Goal: Transaction & Acquisition: Purchase product/service

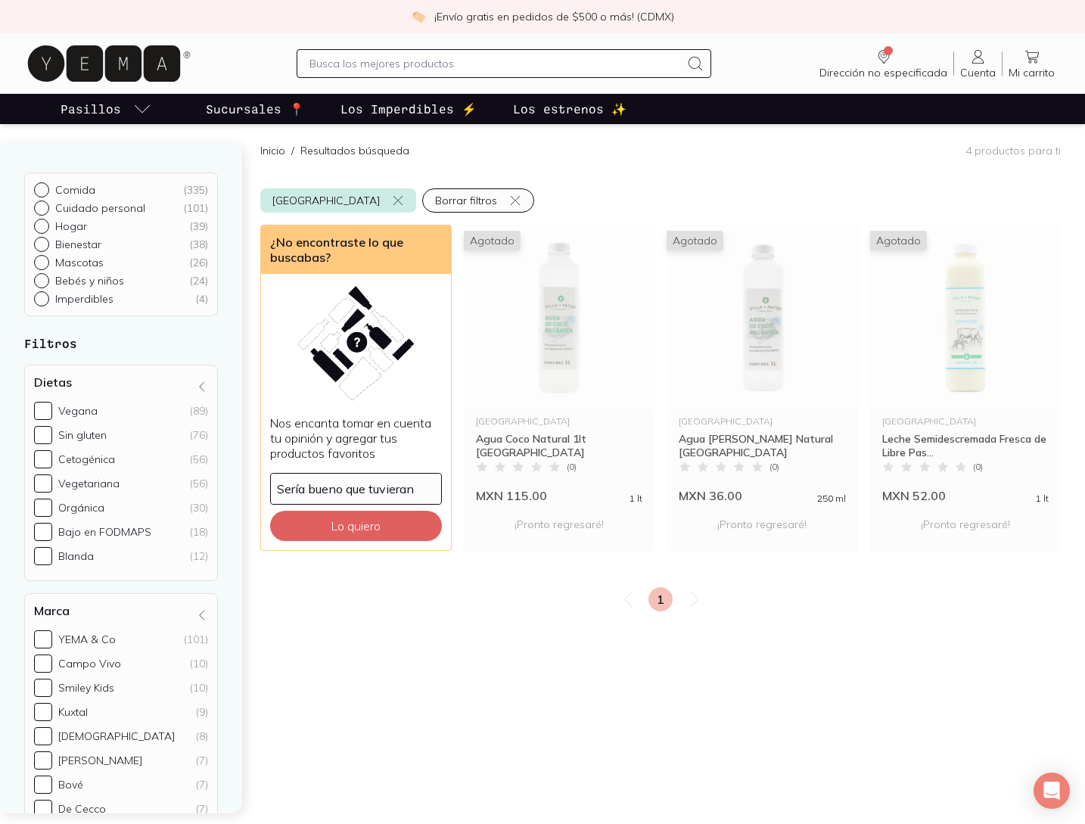
click at [110, 49] on icon at bounding box center [104, 63] width 152 height 36
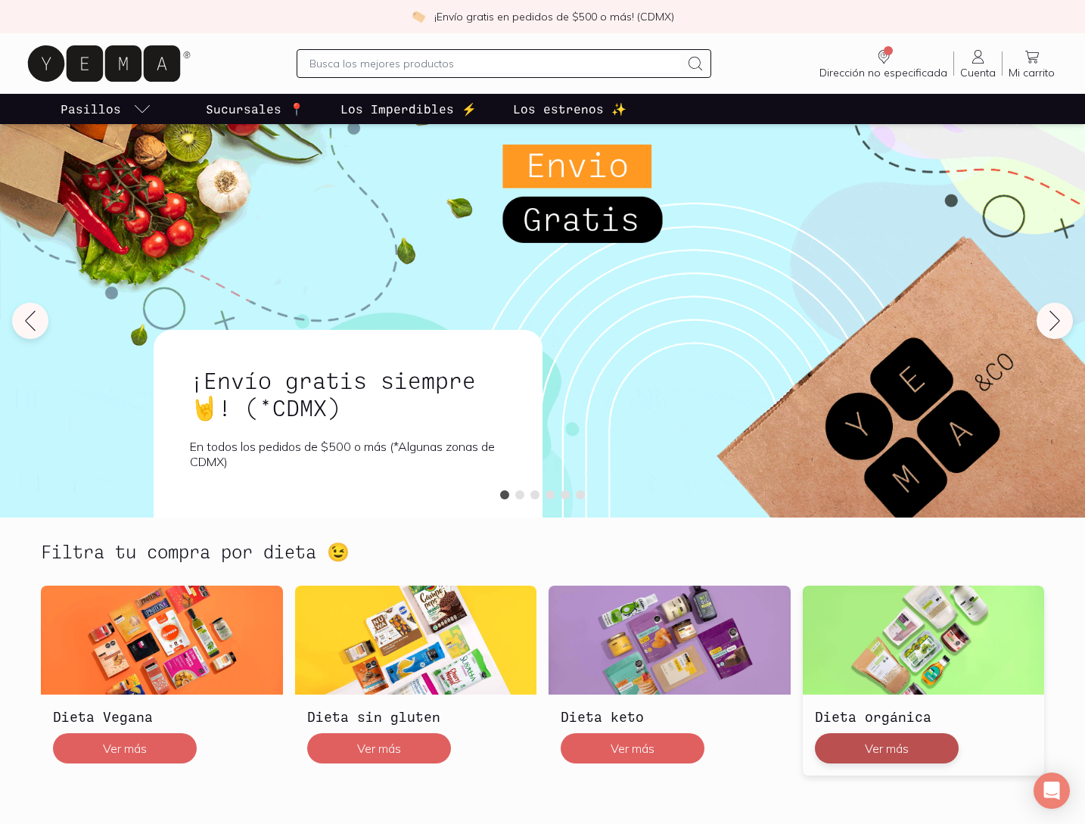
click at [868, 754] on button "Ver más" at bounding box center [887, 748] width 144 height 30
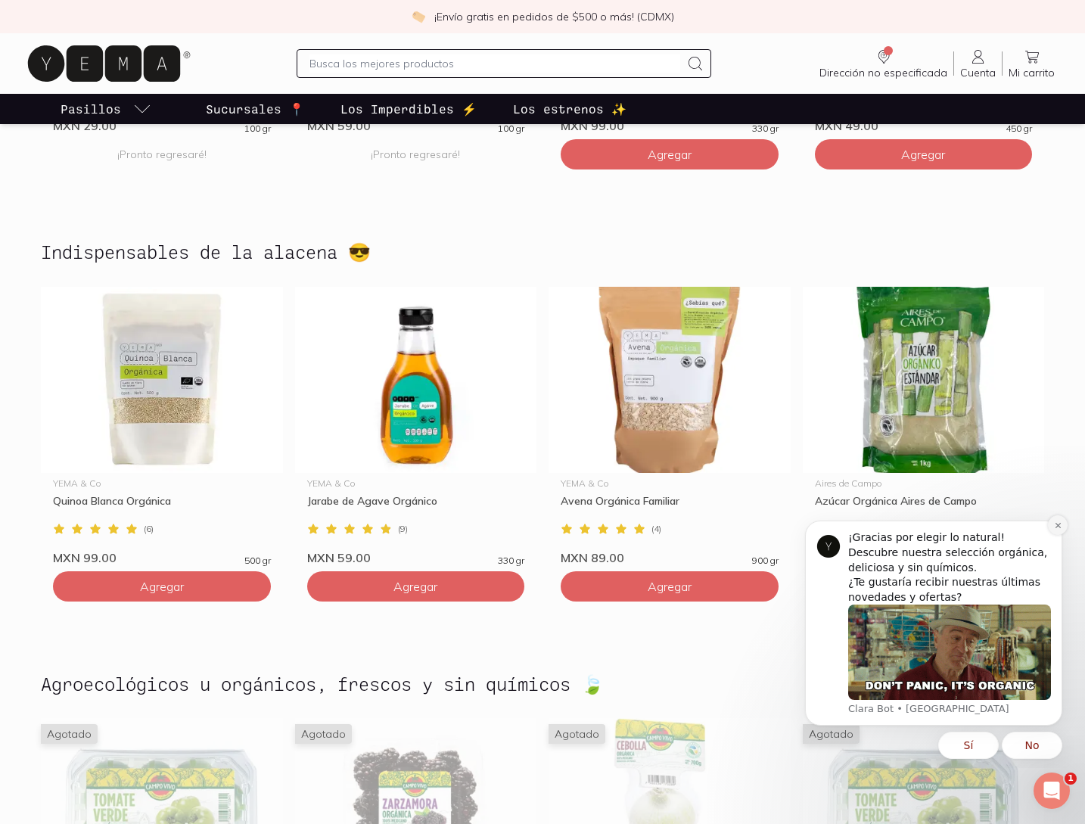
click at [1059, 524] on icon "Dismiss notification" at bounding box center [1058, 525] width 8 height 8
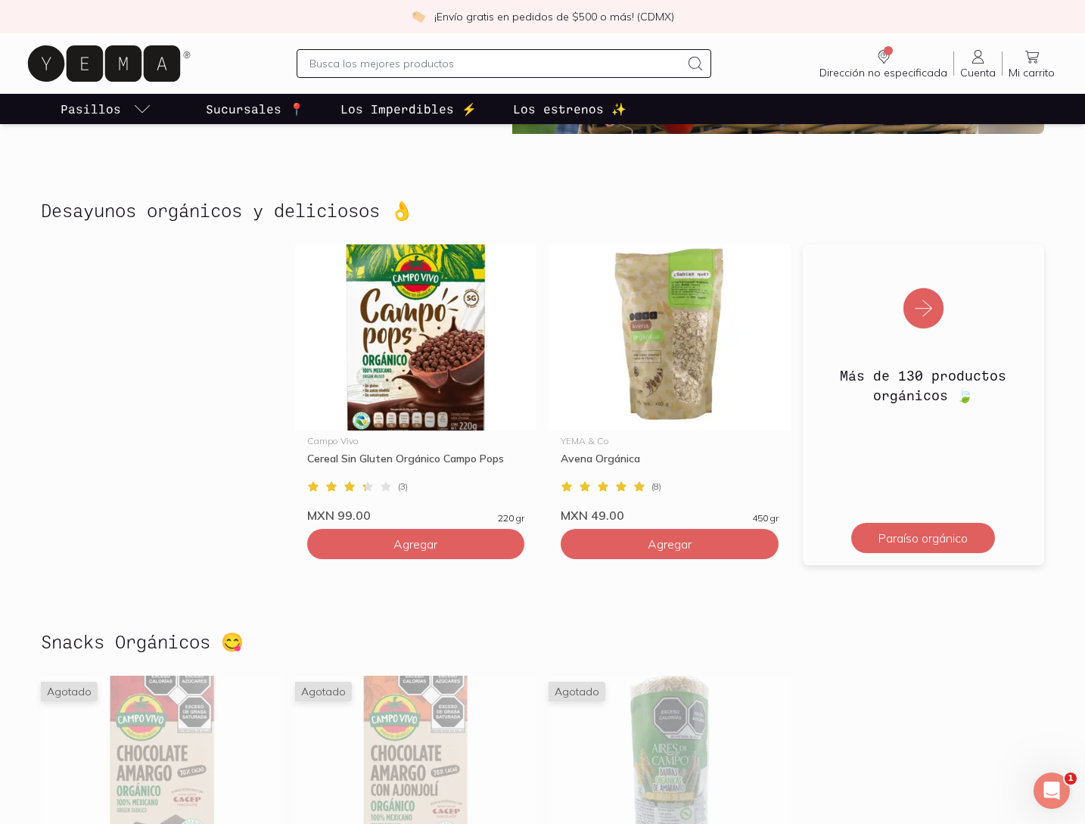
scroll to position [2616, 0]
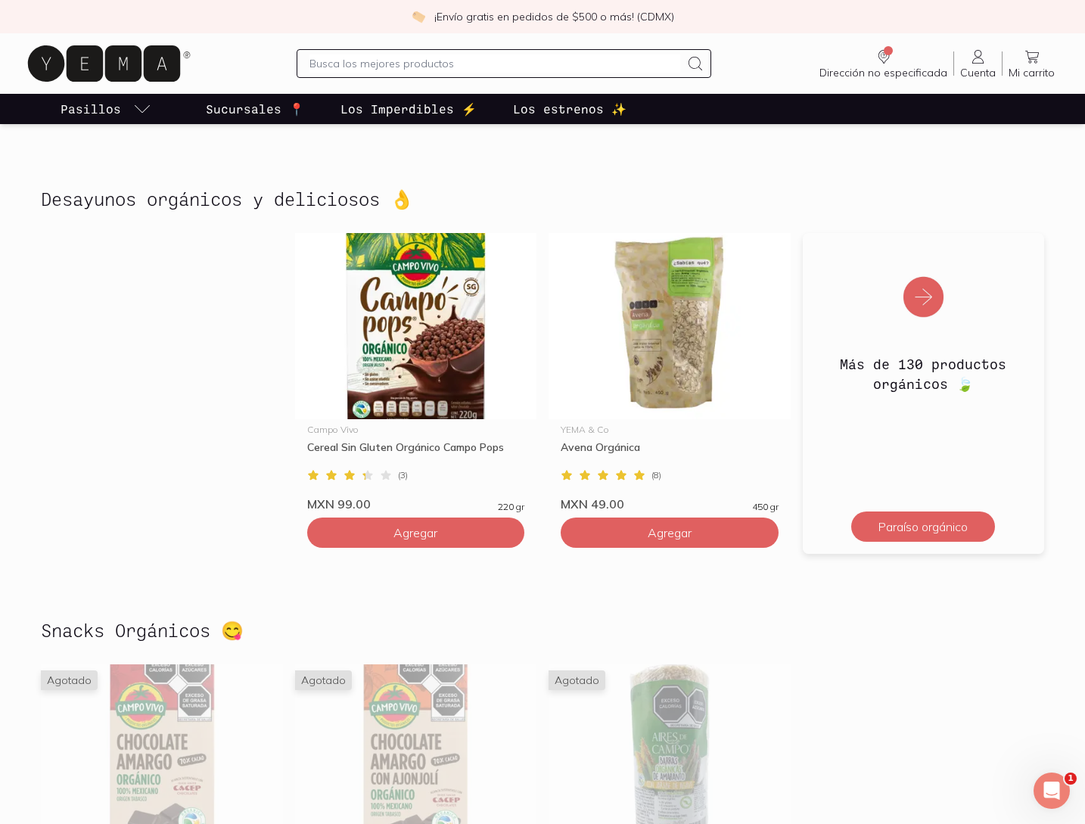
click at [927, 299] on img at bounding box center [924, 287] width 242 height 109
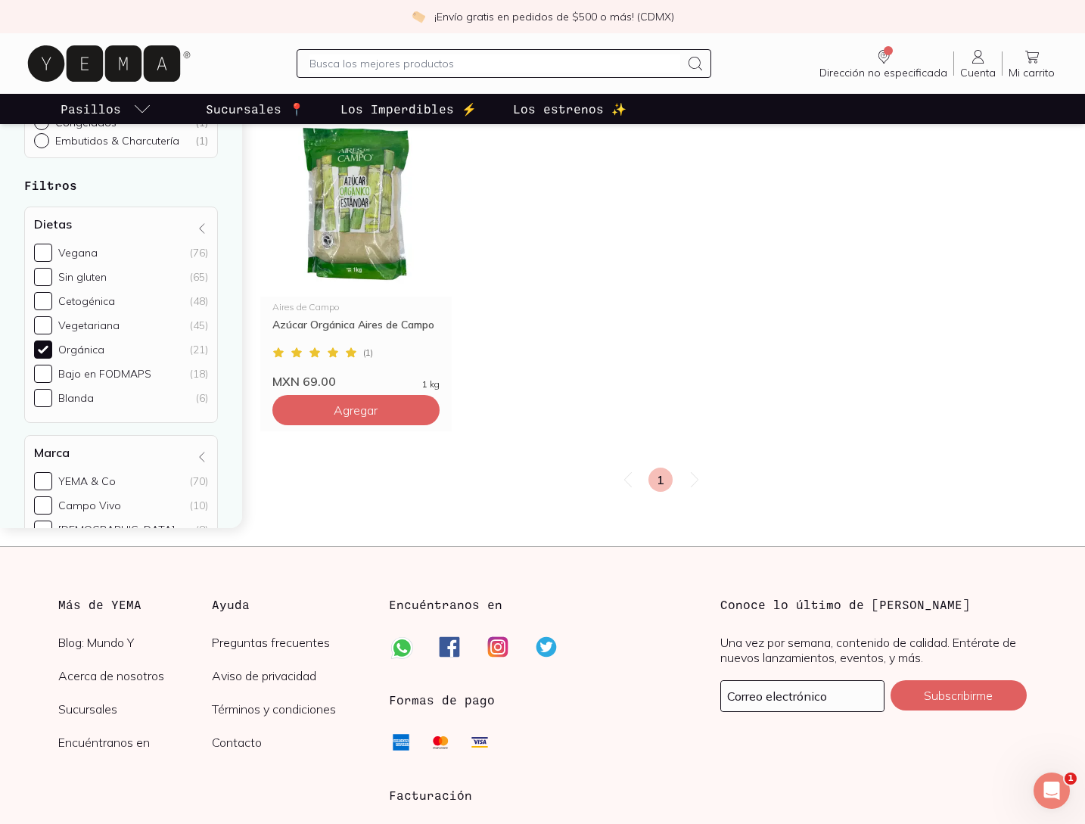
scroll to position [2033, 0]
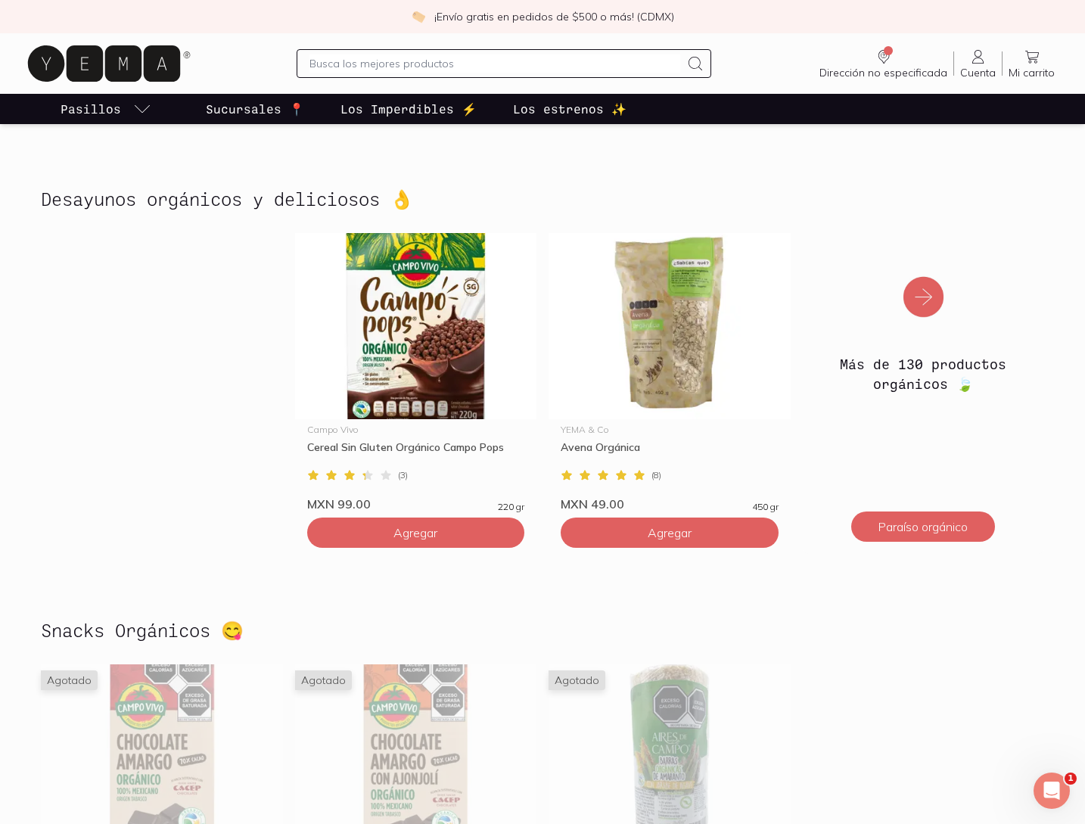
scroll to position [2618, 0]
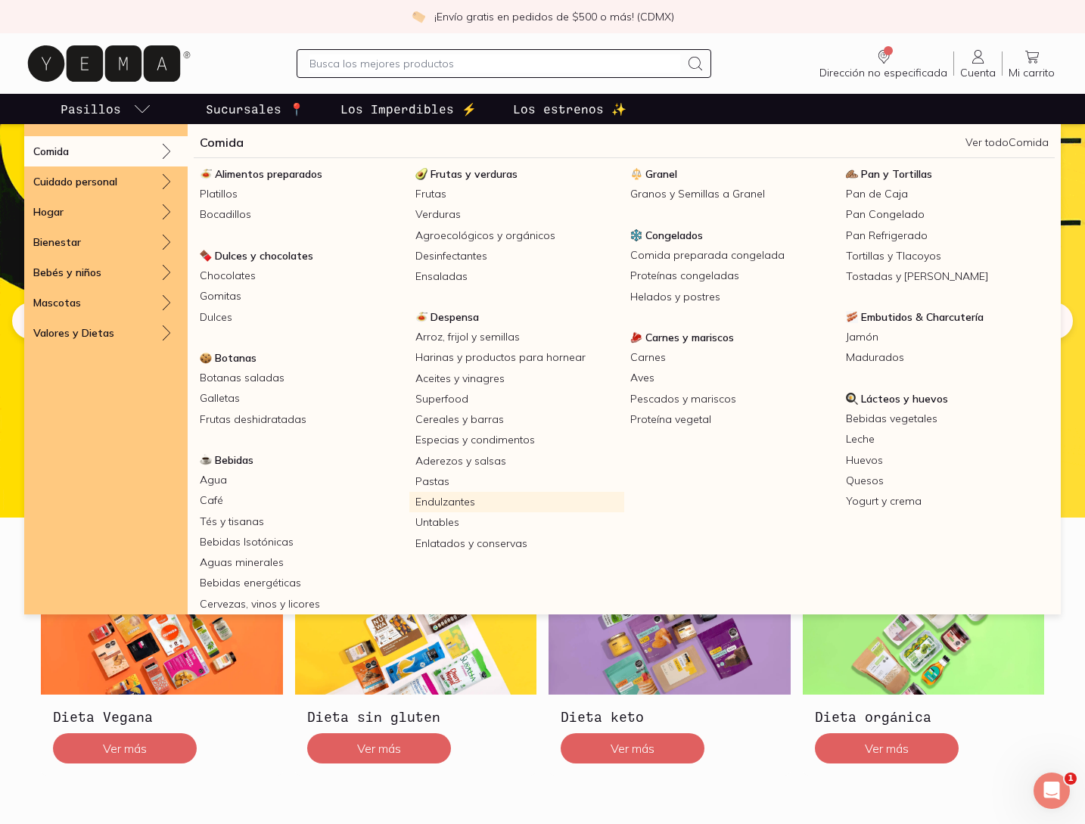
click at [457, 504] on link "Endulzantes" at bounding box center [517, 502] width 216 height 20
